Goal: Complete application form: Complete application form

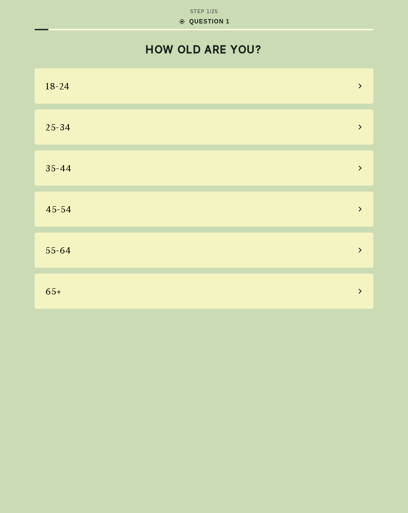
click at [341, 248] on div "55-64" at bounding box center [204, 250] width 338 height 35
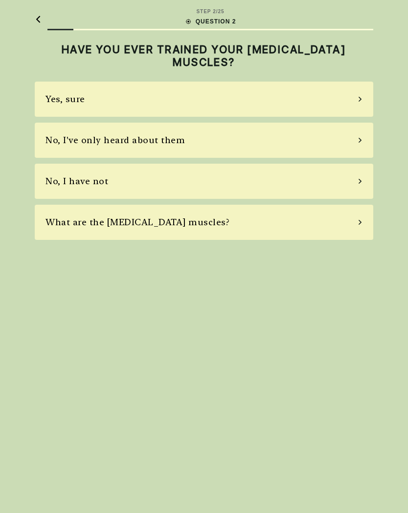
click at [340, 181] on div "No, I have not" at bounding box center [204, 181] width 338 height 35
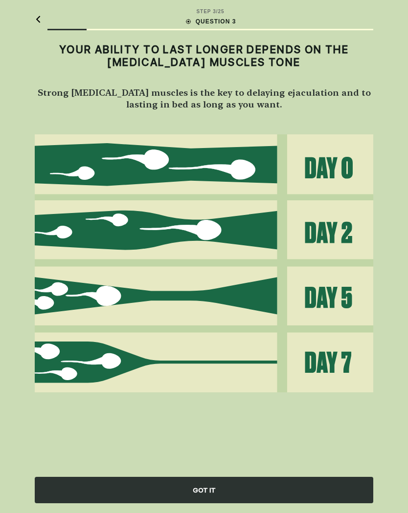
click at [276, 496] on div "GOT IT" at bounding box center [204, 490] width 338 height 26
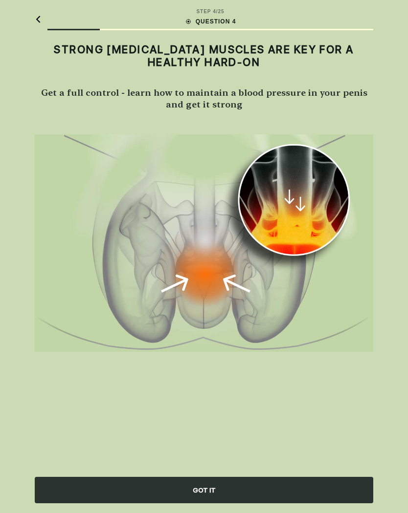
click at [281, 492] on div "GOT IT" at bounding box center [204, 490] width 338 height 26
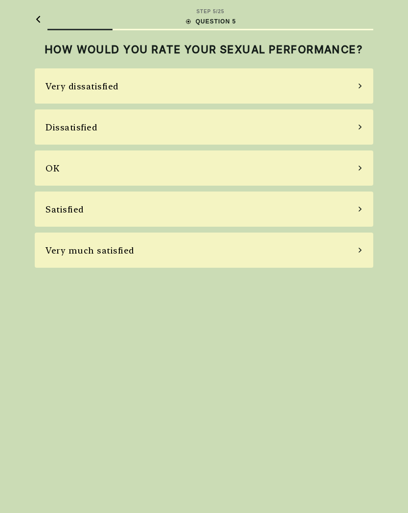
click at [355, 165] on div "OK" at bounding box center [204, 168] width 338 height 35
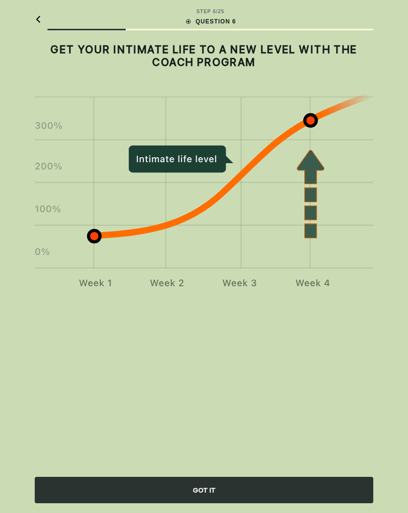
click at [279, 492] on div "GOT IT" at bounding box center [204, 490] width 338 height 26
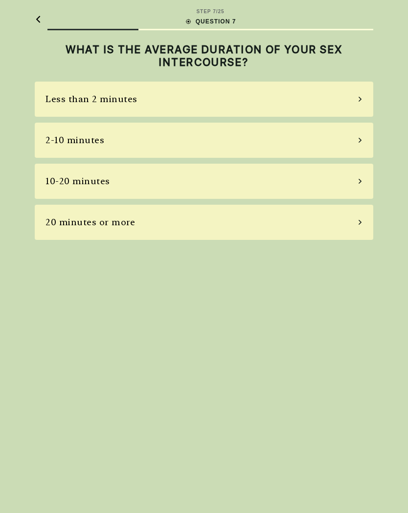
click at [362, 139] on icon at bounding box center [359, 140] width 5 height 9
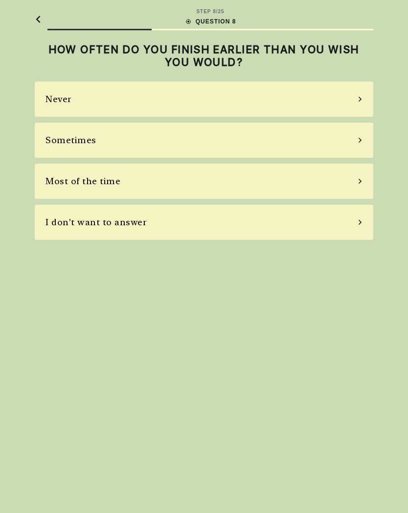
click at [356, 175] on div "Most of the time" at bounding box center [204, 181] width 338 height 35
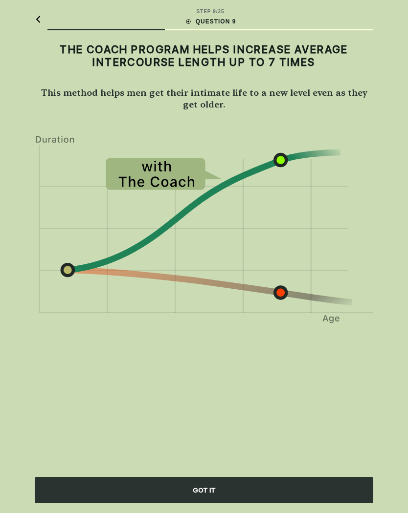
click at [315, 491] on div "GOT IT" at bounding box center [204, 490] width 338 height 26
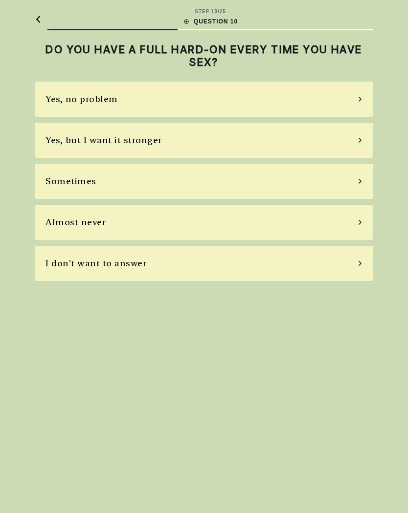
click at [348, 95] on div "Yes, no problem" at bounding box center [204, 99] width 338 height 35
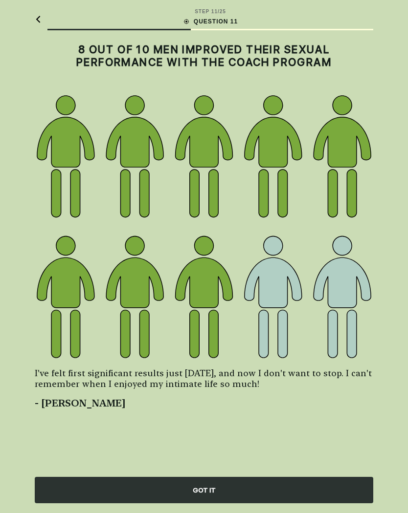
click at [310, 491] on div "GOT IT" at bounding box center [204, 490] width 338 height 26
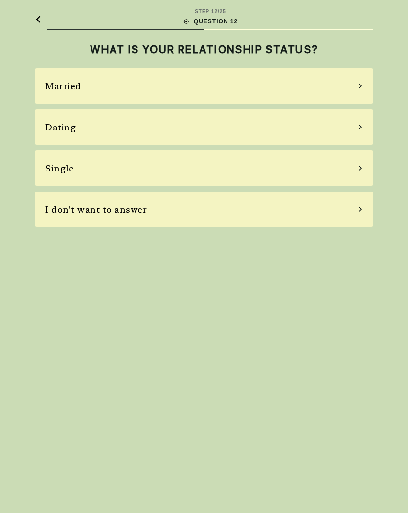
click at [343, 78] on div "Married" at bounding box center [204, 85] width 338 height 35
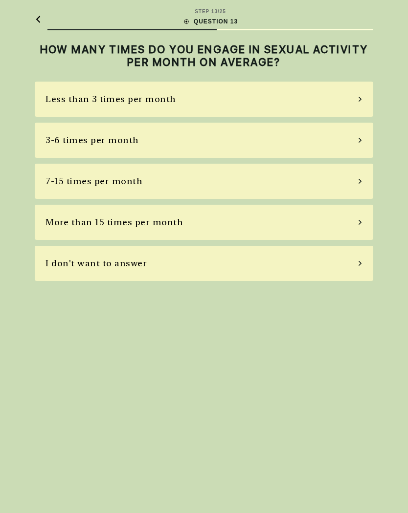
click at [354, 142] on div "3-6 times per month" at bounding box center [204, 140] width 338 height 35
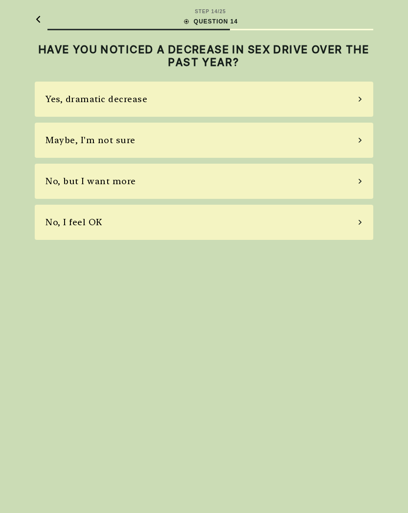
click at [362, 179] on icon at bounding box center [359, 181] width 5 height 9
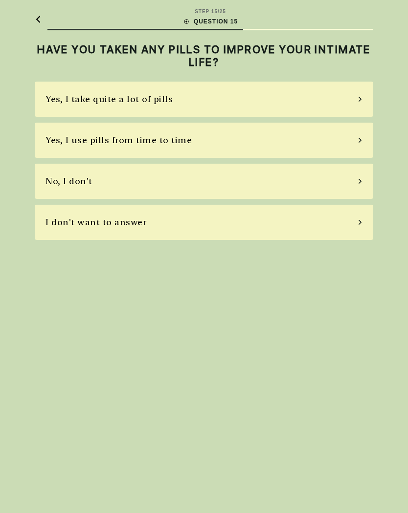
click at [354, 177] on div "No, I don't" at bounding box center [204, 181] width 338 height 35
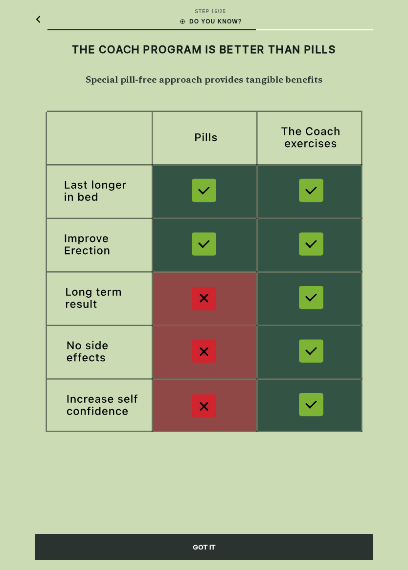
click at [294, 513] on div "GOT IT" at bounding box center [204, 547] width 338 height 26
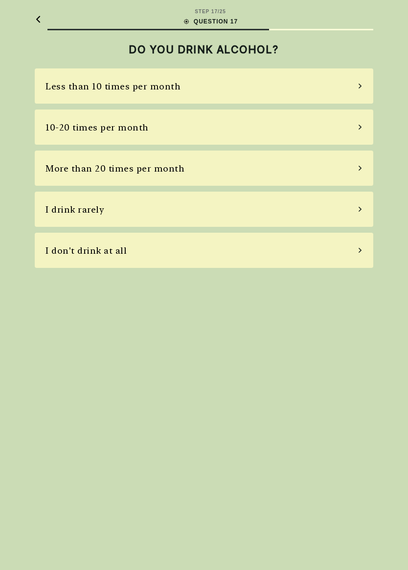
click at [352, 120] on div "10-20 times per month" at bounding box center [204, 126] width 338 height 35
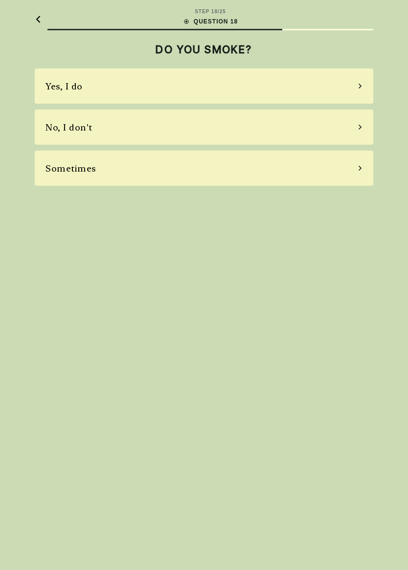
click at [355, 123] on div "No, I don't" at bounding box center [204, 126] width 338 height 35
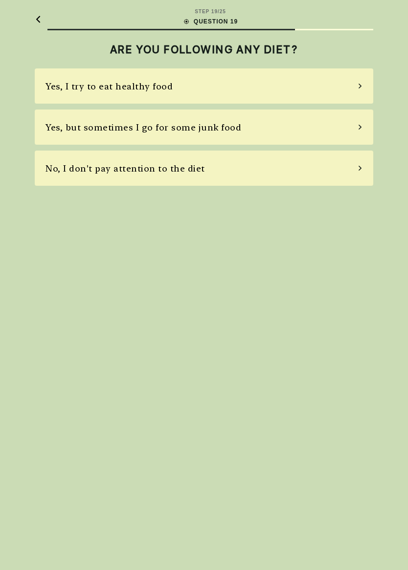
click at [351, 69] on div "Yes, I try to eat healthy food" at bounding box center [204, 85] width 338 height 35
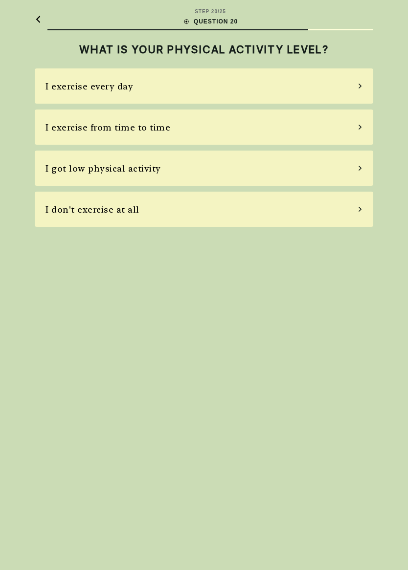
click at [350, 69] on div "I exercise every day" at bounding box center [204, 85] width 338 height 35
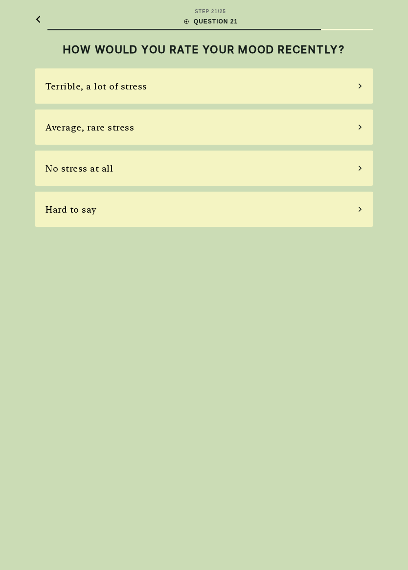
click at [322, 167] on div "No stress at all" at bounding box center [204, 168] width 338 height 35
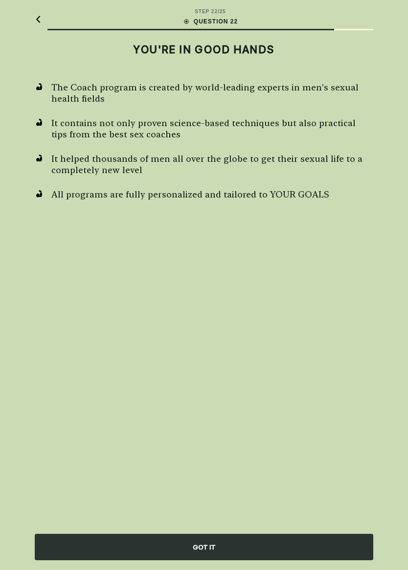
click at [222, 513] on div "GOT IT" at bounding box center [204, 547] width 338 height 26
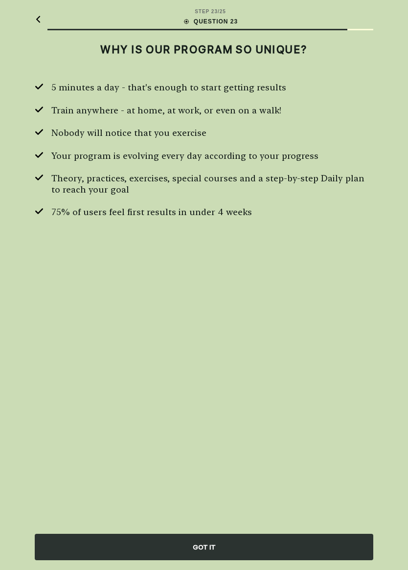
click at [237, 513] on div "GOT IT" at bounding box center [204, 547] width 338 height 26
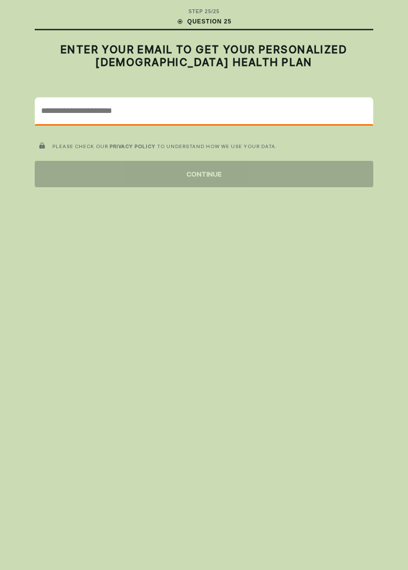
click at [163, 108] on input "email" at bounding box center [203, 111] width 337 height 26
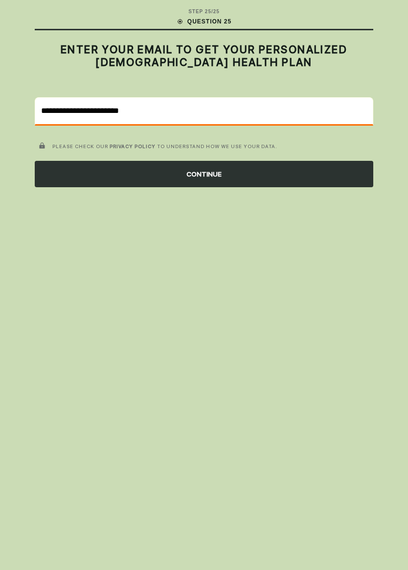
type input "**********"
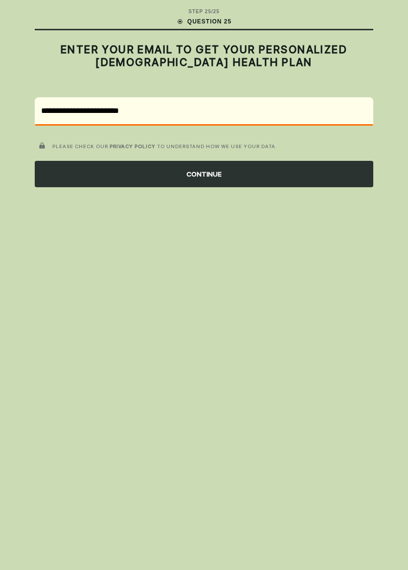
click at [275, 168] on div "CONTINUE" at bounding box center [204, 174] width 338 height 26
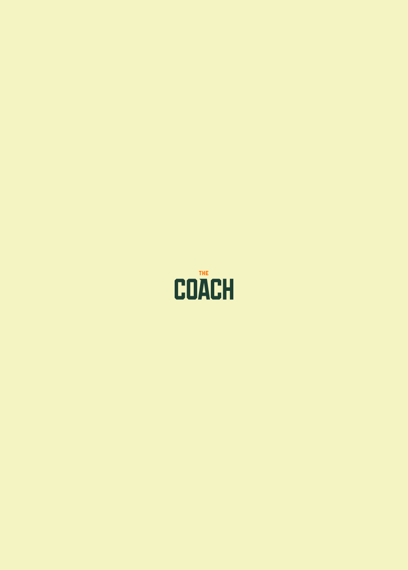
click at [234, 273] on icon at bounding box center [204, 284] width 64 height 31
